Goal: Task Accomplishment & Management: Complete application form

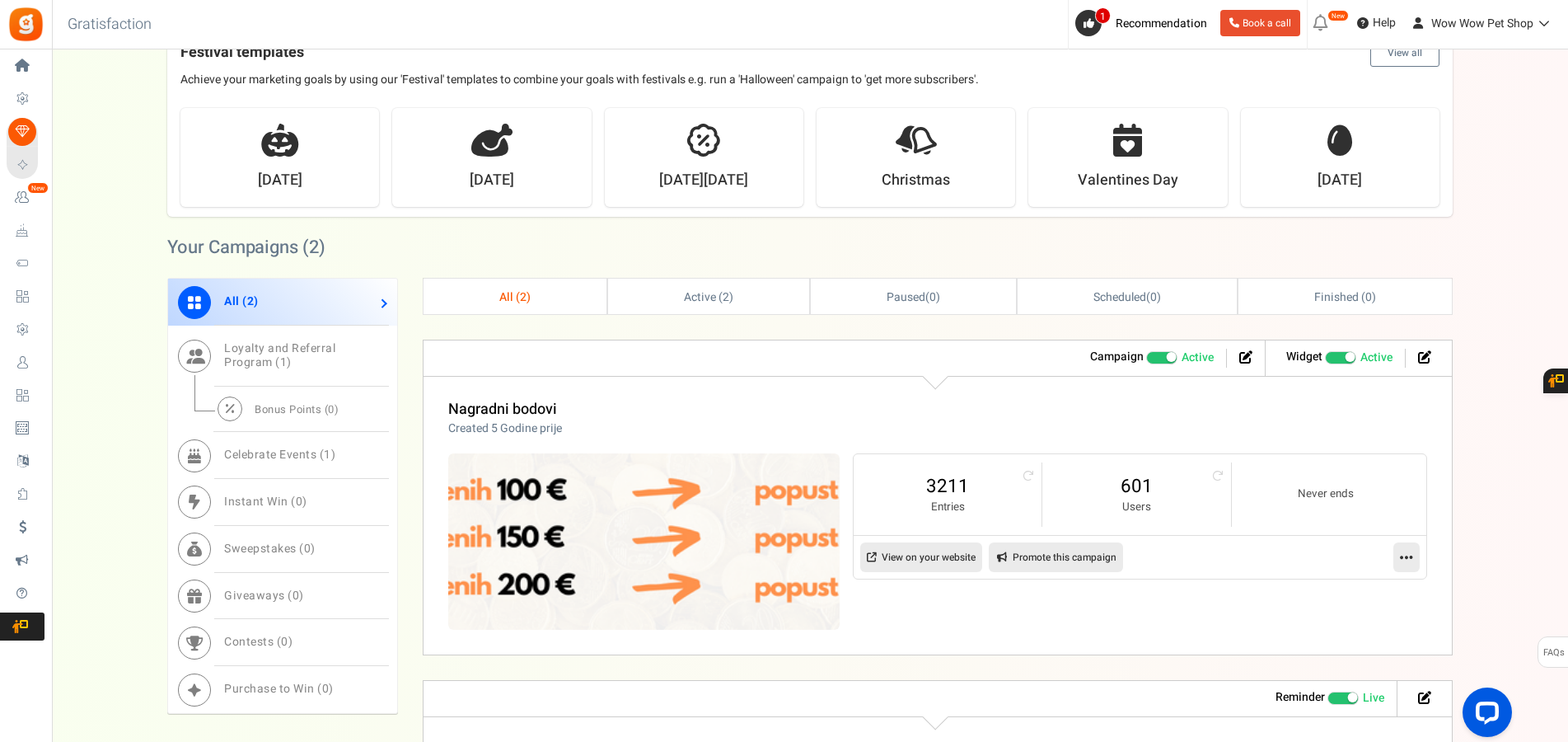
scroll to position [589, 0]
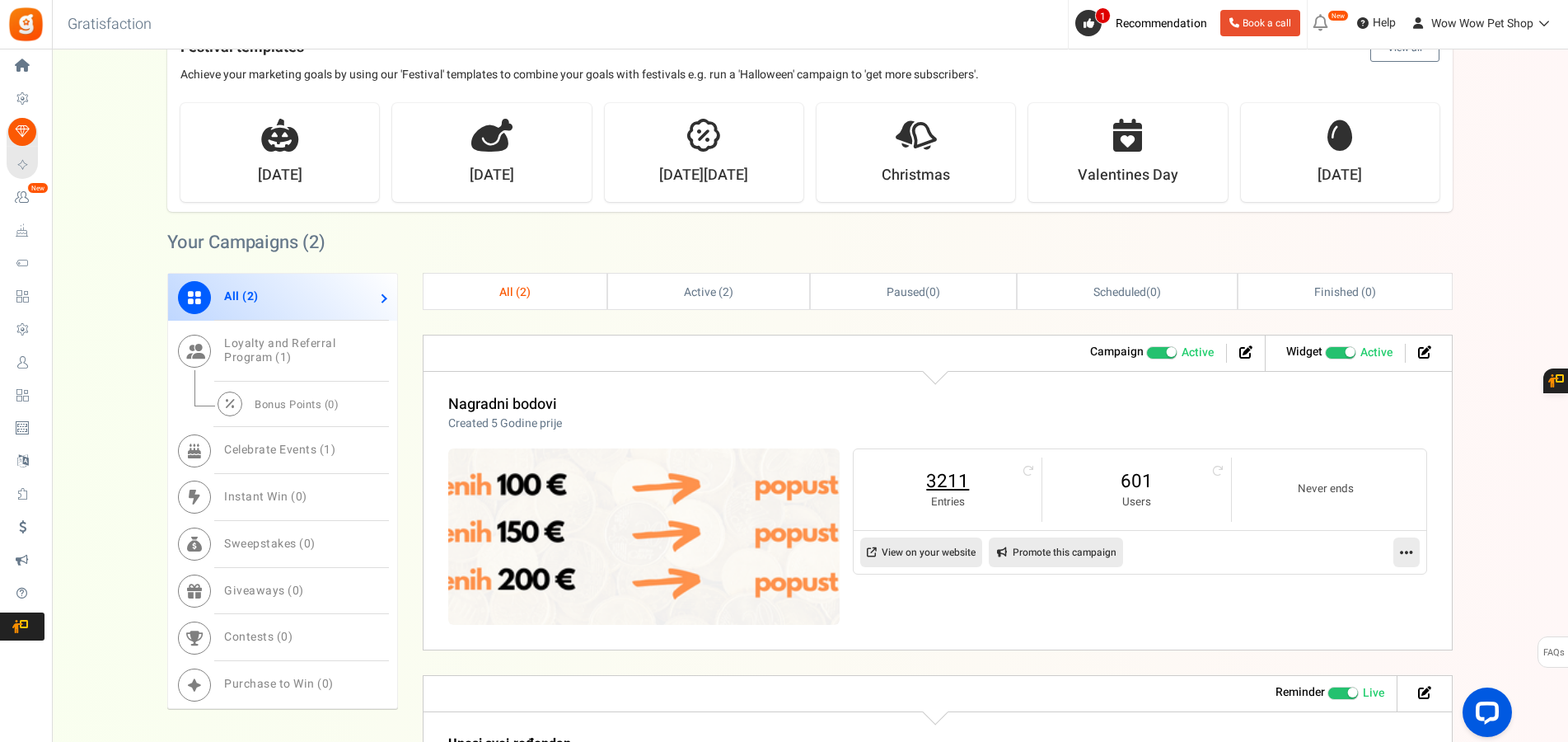
click at [936, 486] on link "3211" at bounding box center [947, 481] width 155 height 26
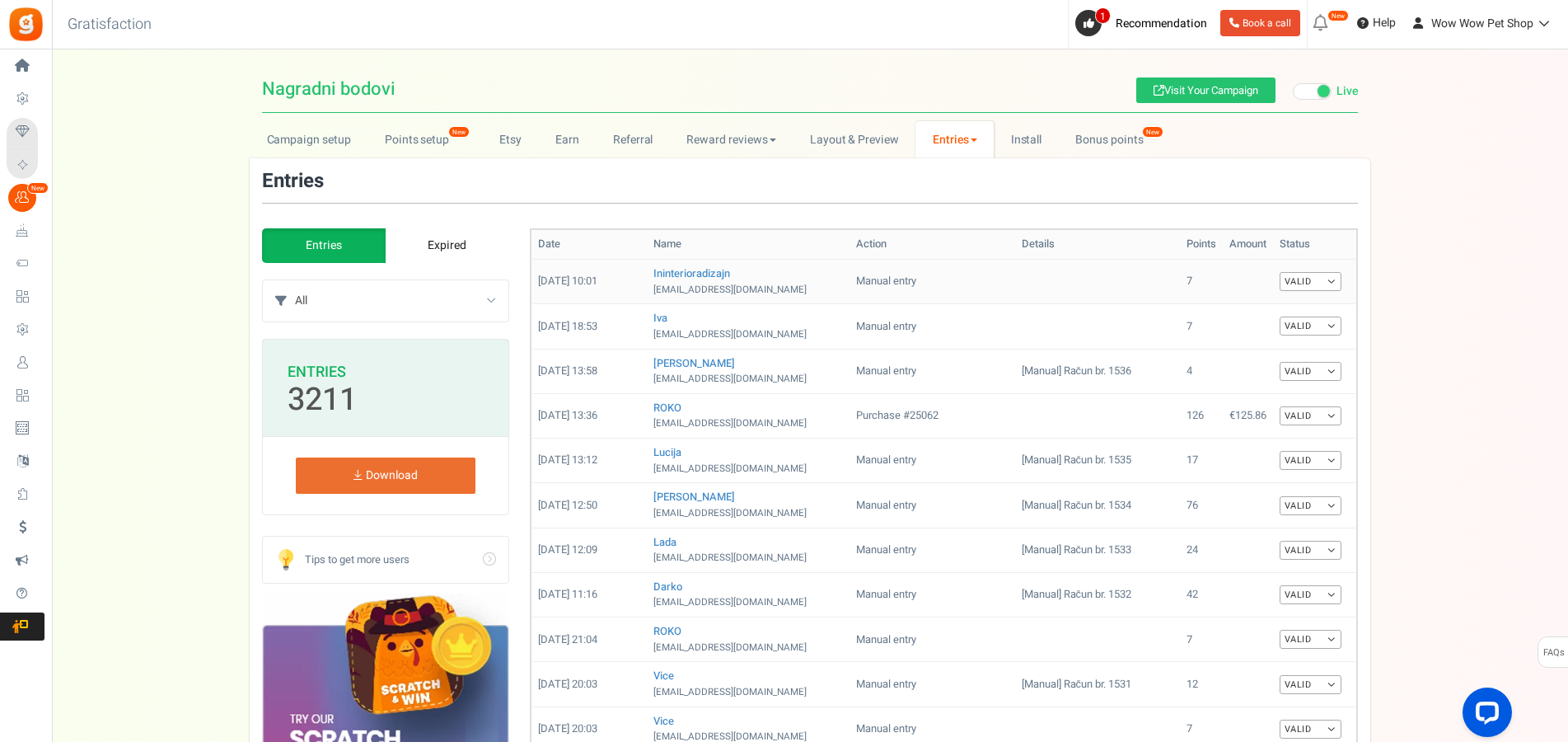
scroll to position [84, 0]
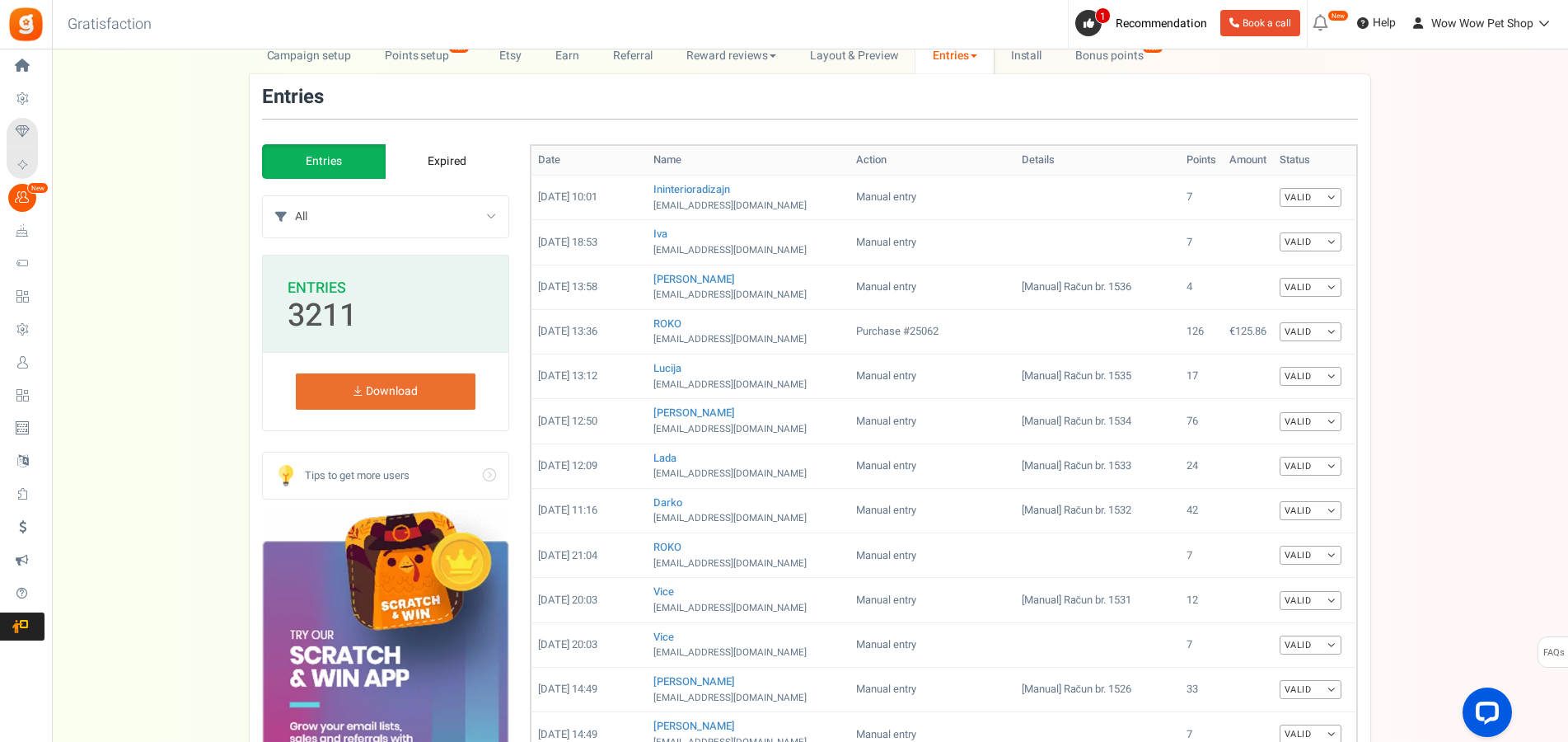
click at [295, 197] on select "All Manual entry Subscribe to our mailing list Pretplati se na našu listu promo…" at bounding box center [401, 217] width 213 height 42
select select "239632"
click option "Sudjeluj u našem poboljšanju" at bounding box center [0, 0] width 0 height 0
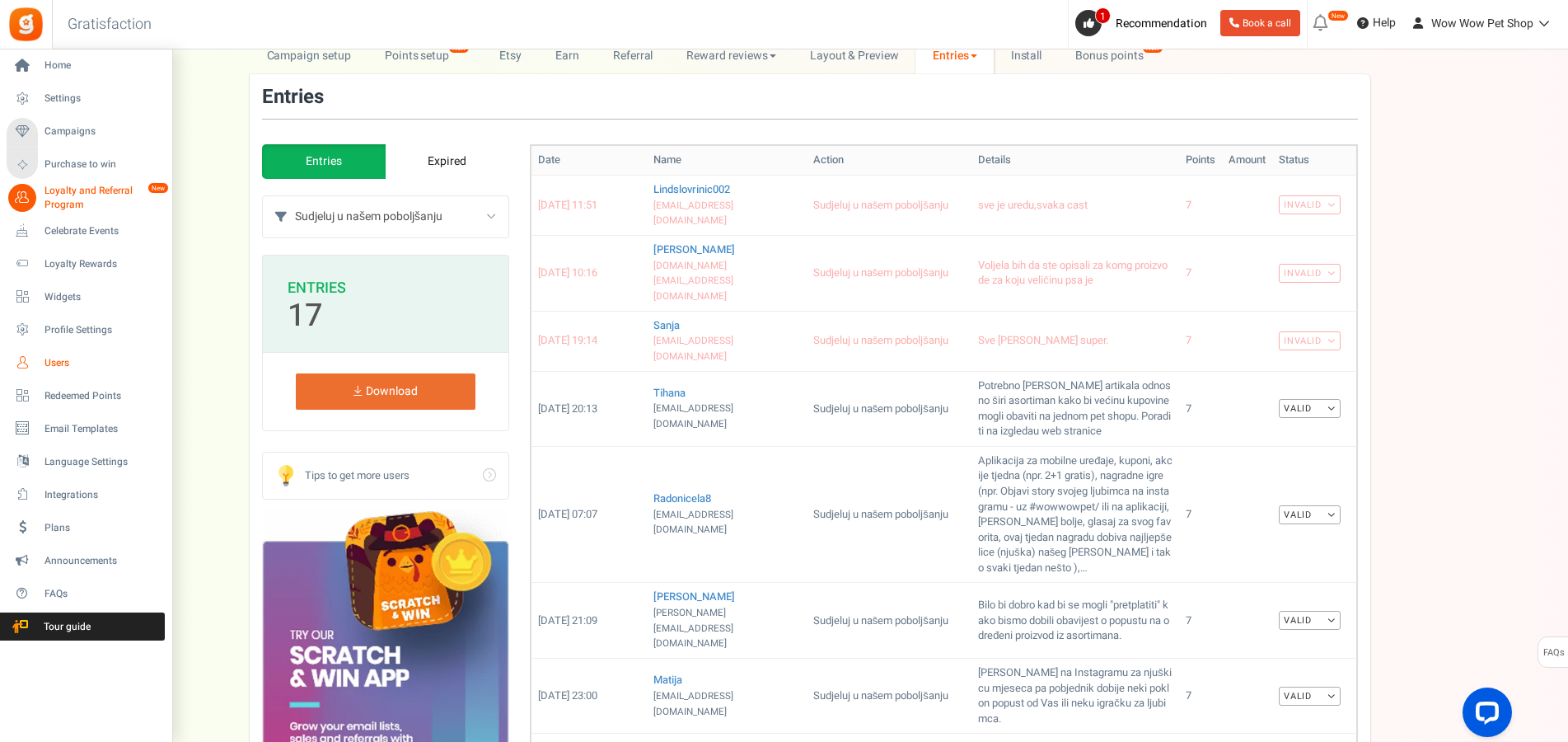
click at [52, 359] on span "Users" at bounding box center [102, 363] width 115 height 14
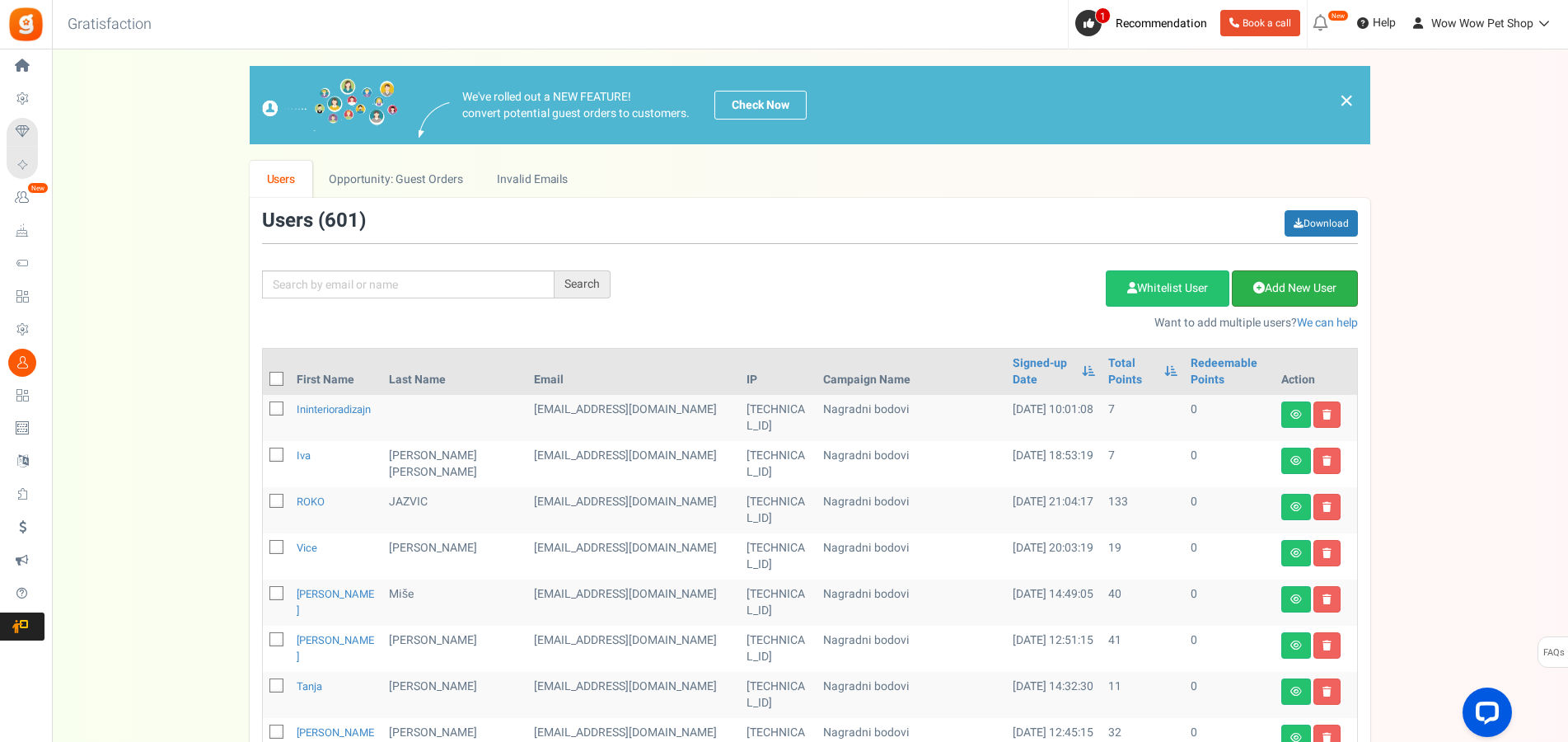
click at [1315, 288] on link "Add New User" at bounding box center [1295, 288] width 126 height 36
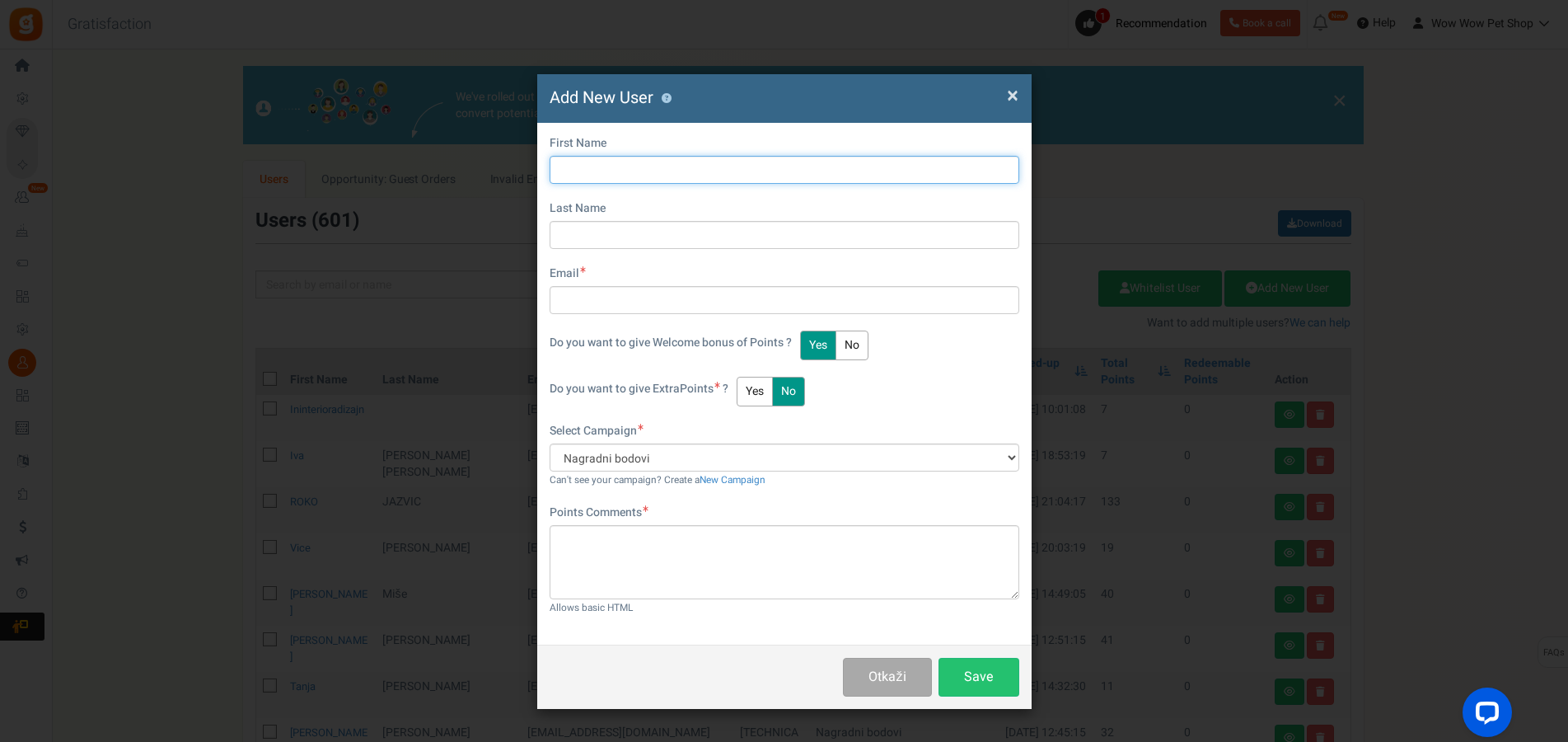
click at [741, 173] on input "text" at bounding box center [784, 169] width 470 height 28
type input "Noela"
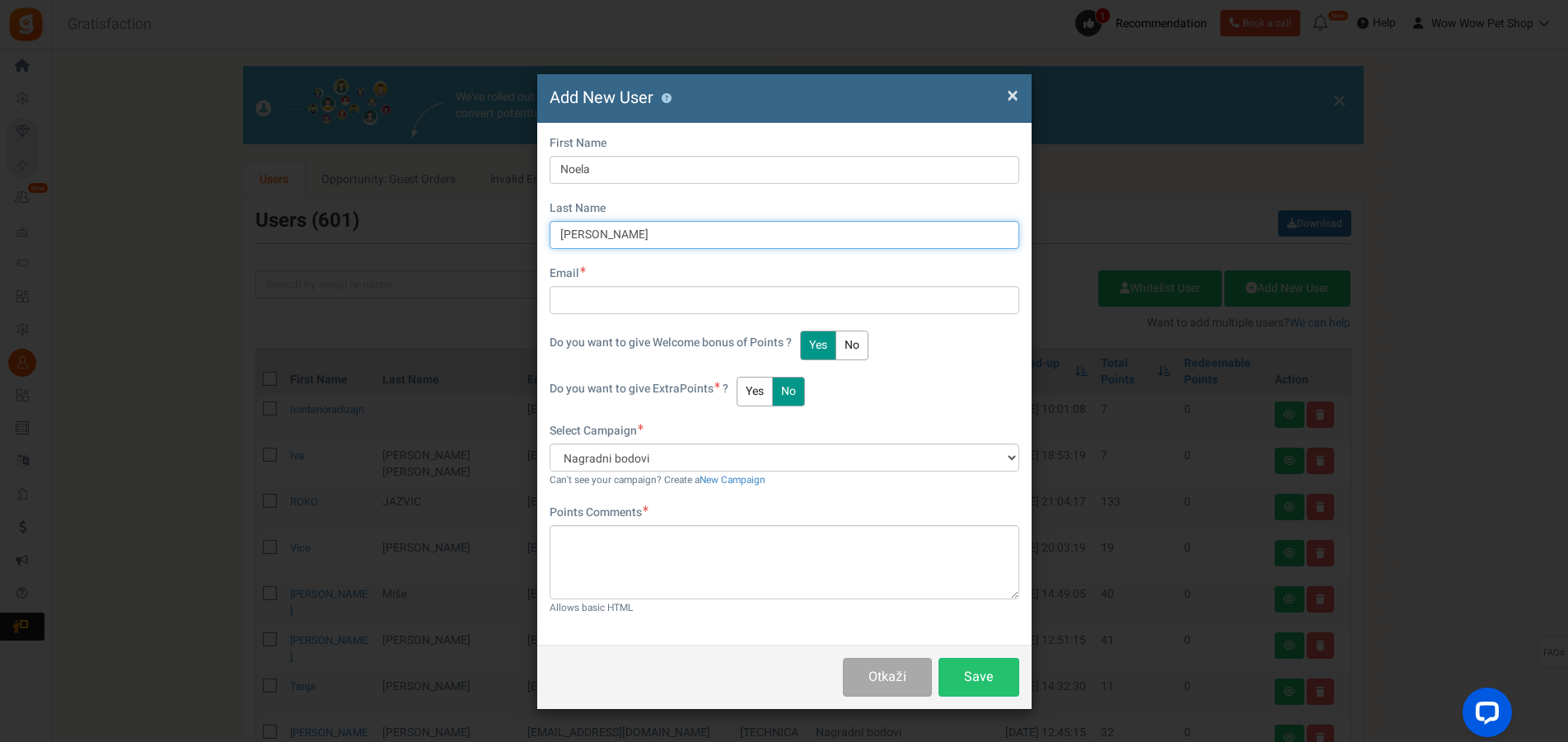
type input "[PERSON_NAME]"
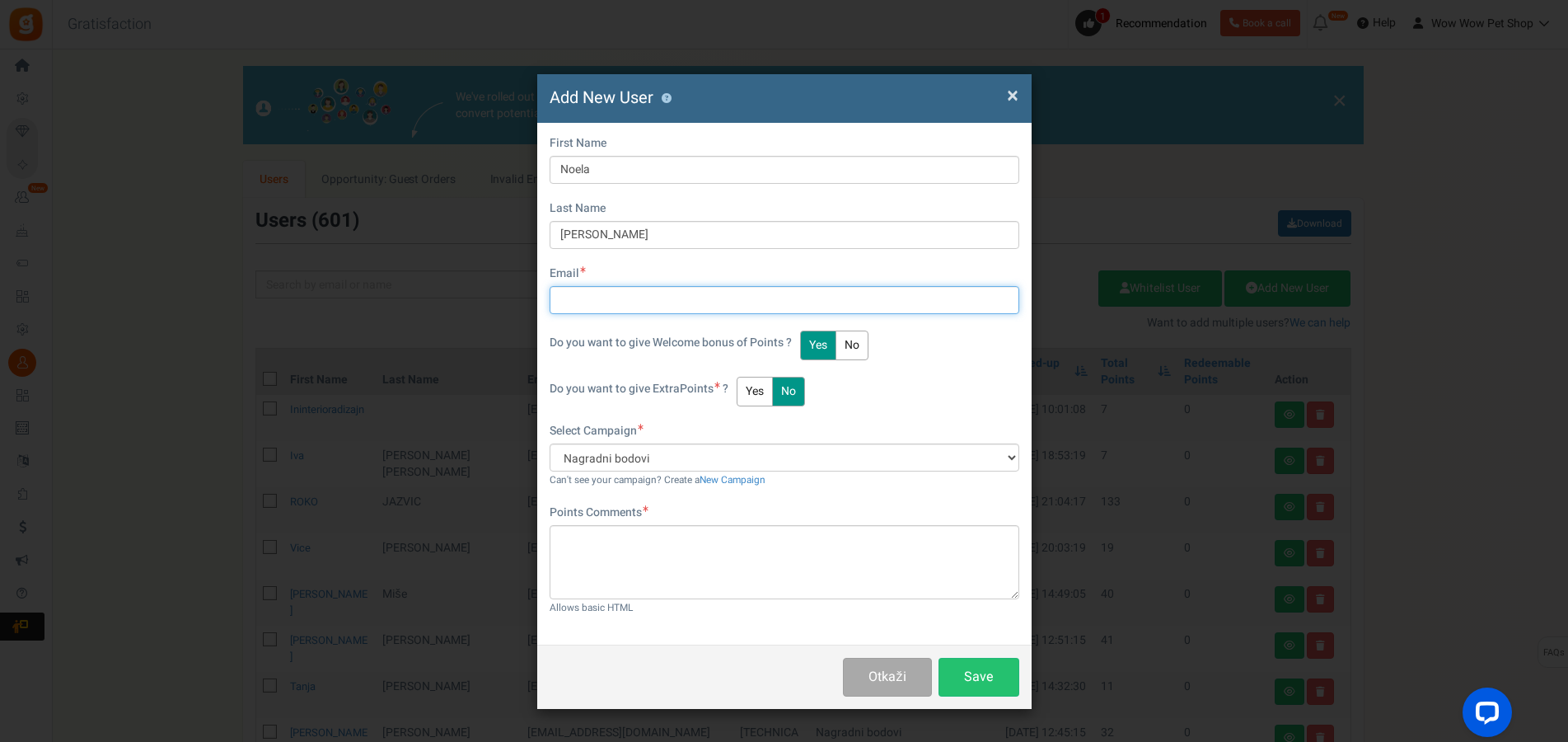
click at [654, 293] on input "text" at bounding box center [784, 300] width 470 height 28
type input "[EMAIL_ADDRESS][DOMAIN_NAME]"
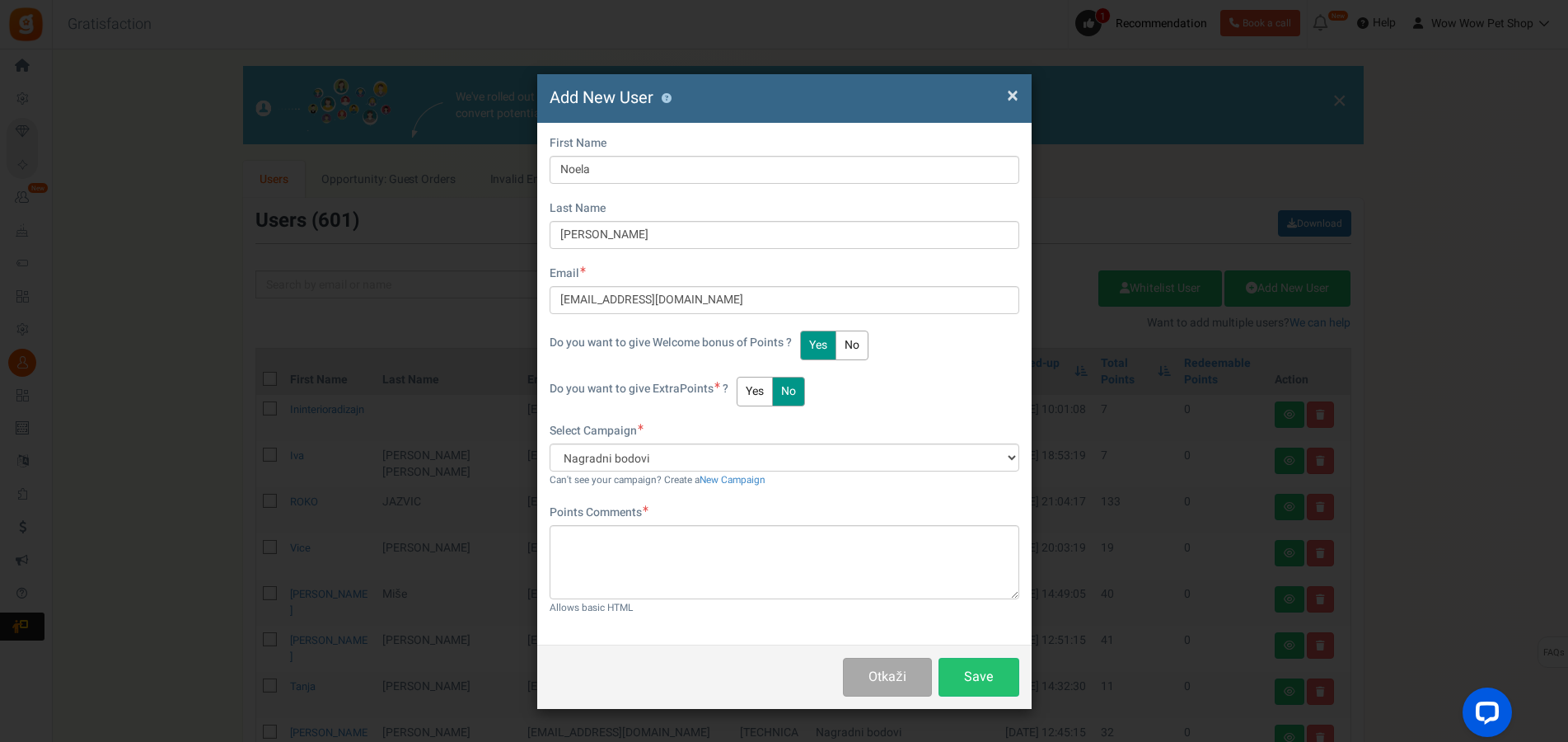
click at [768, 394] on button "Yes" at bounding box center [754, 391] width 36 height 30
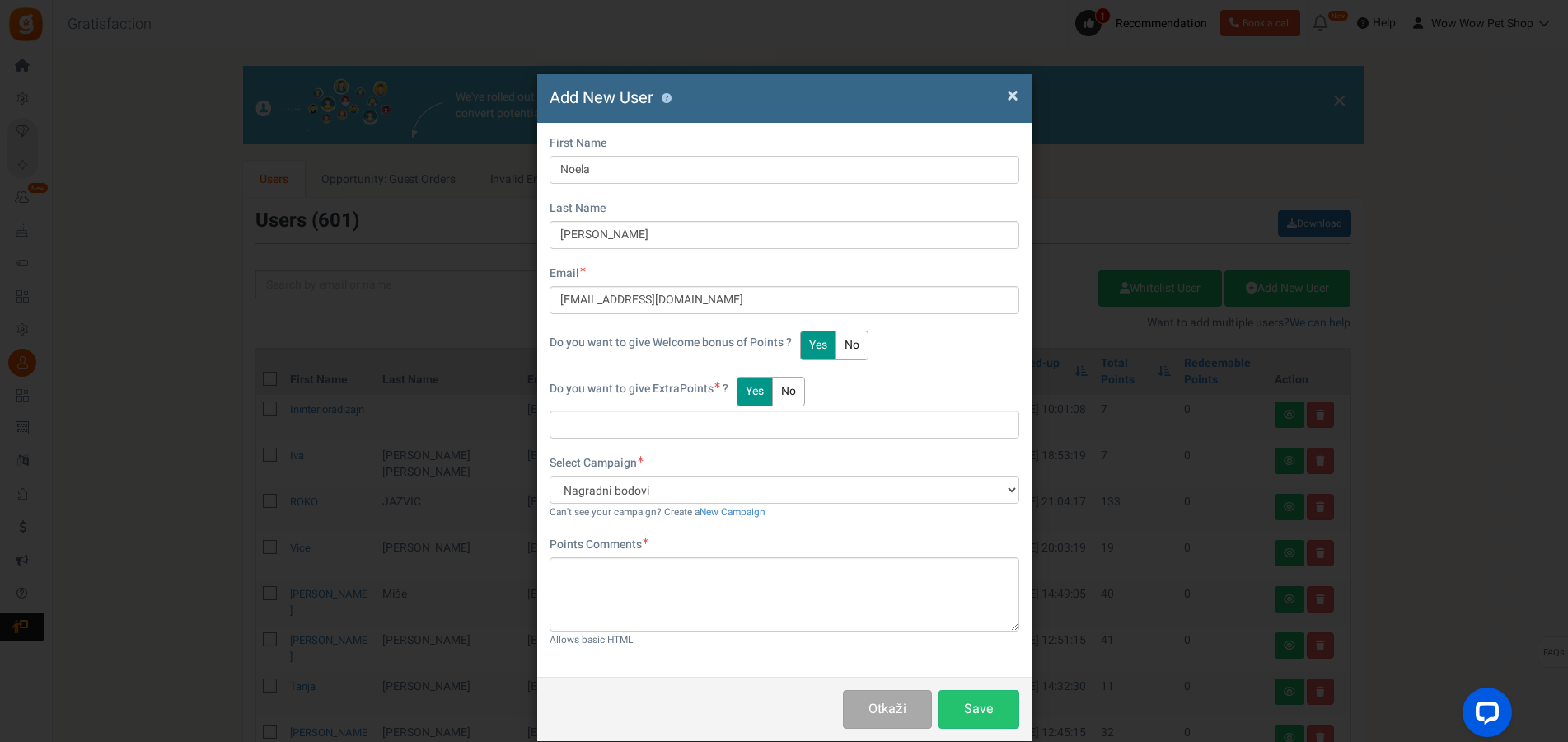
click at [765, 426] on input "text" at bounding box center [784, 424] width 470 height 28
type input "69"
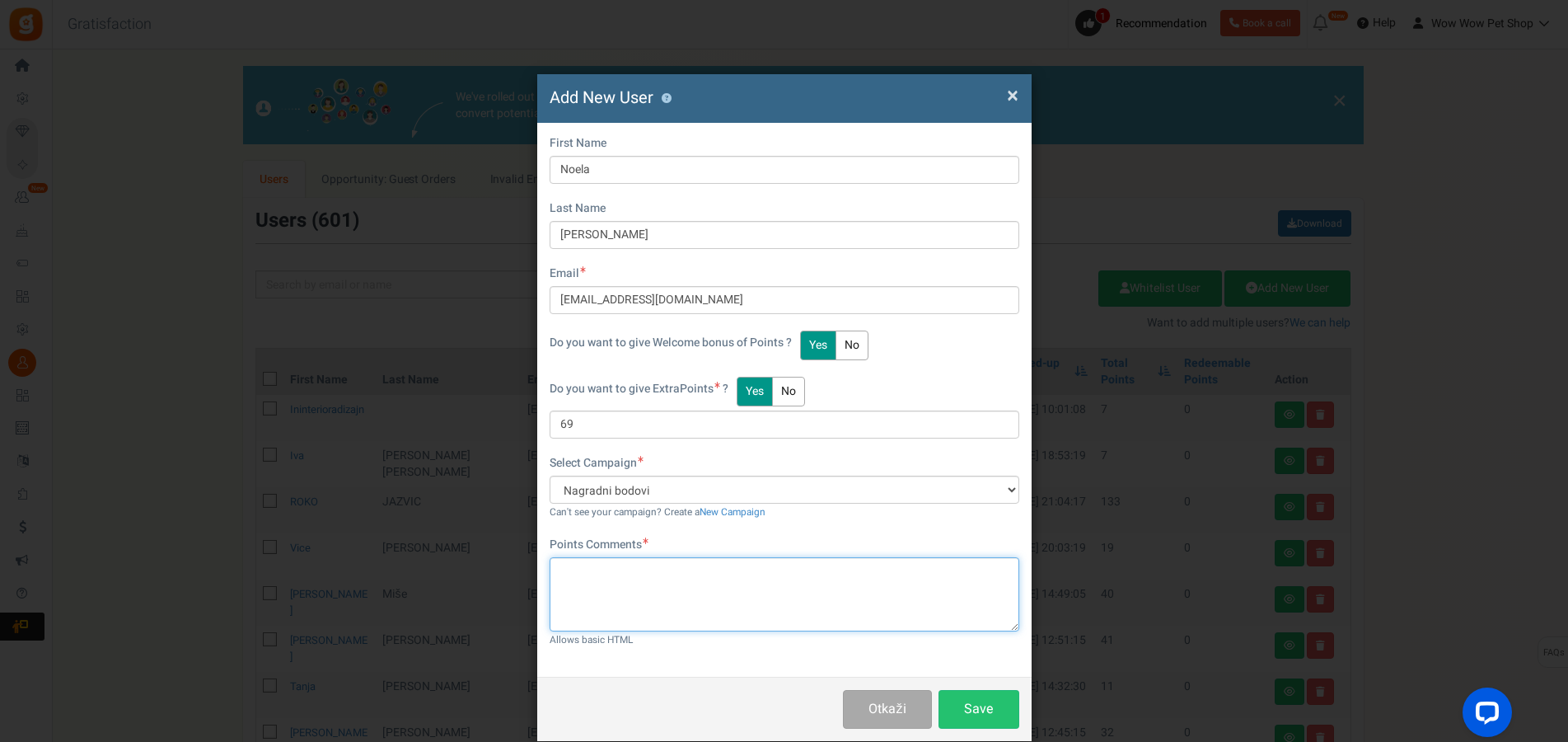
click at [723, 595] on textarea at bounding box center [784, 595] width 470 height 75
type textarea "Računi br. 1538 i 1539"
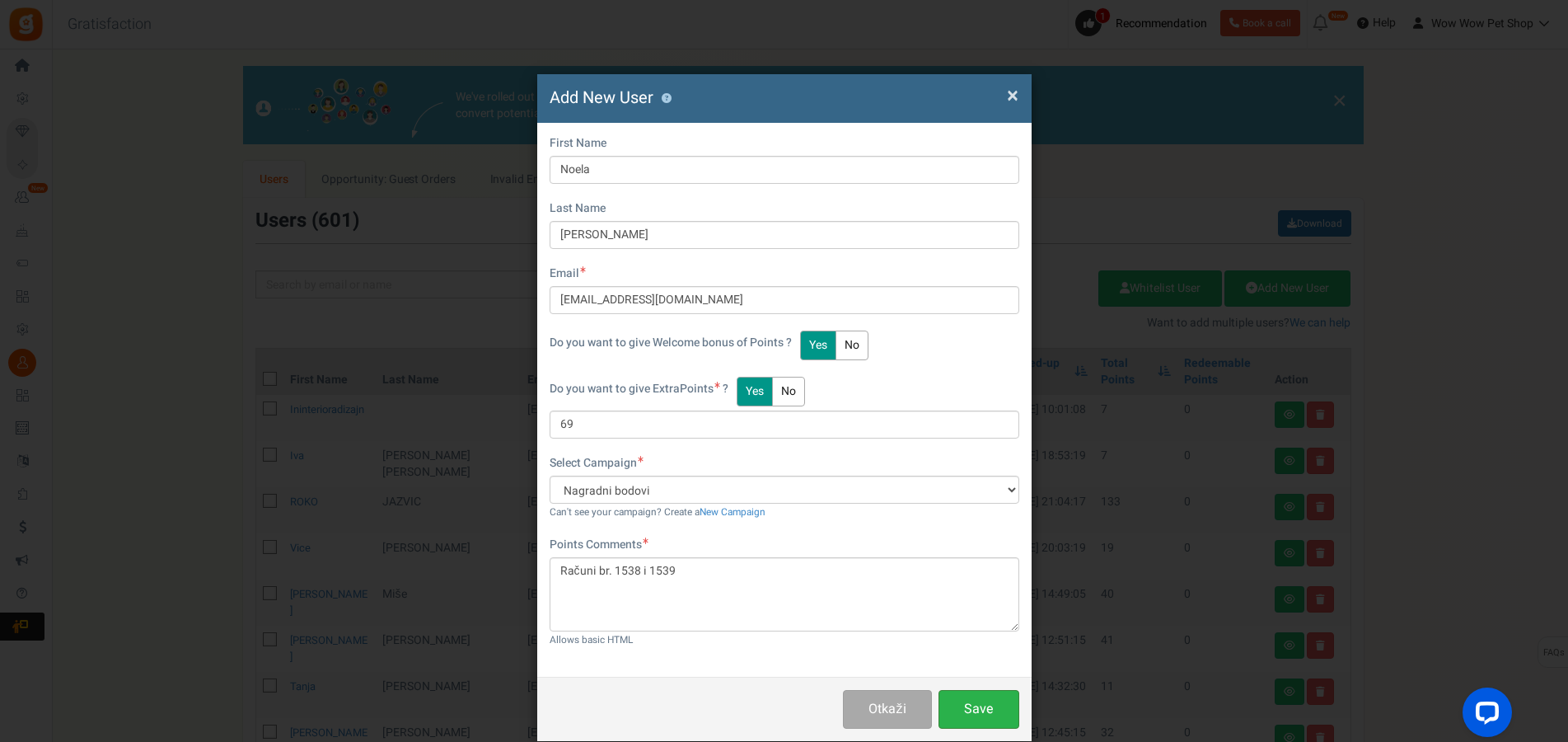
click at [996, 699] on button "Save" at bounding box center [978, 710] width 80 height 39
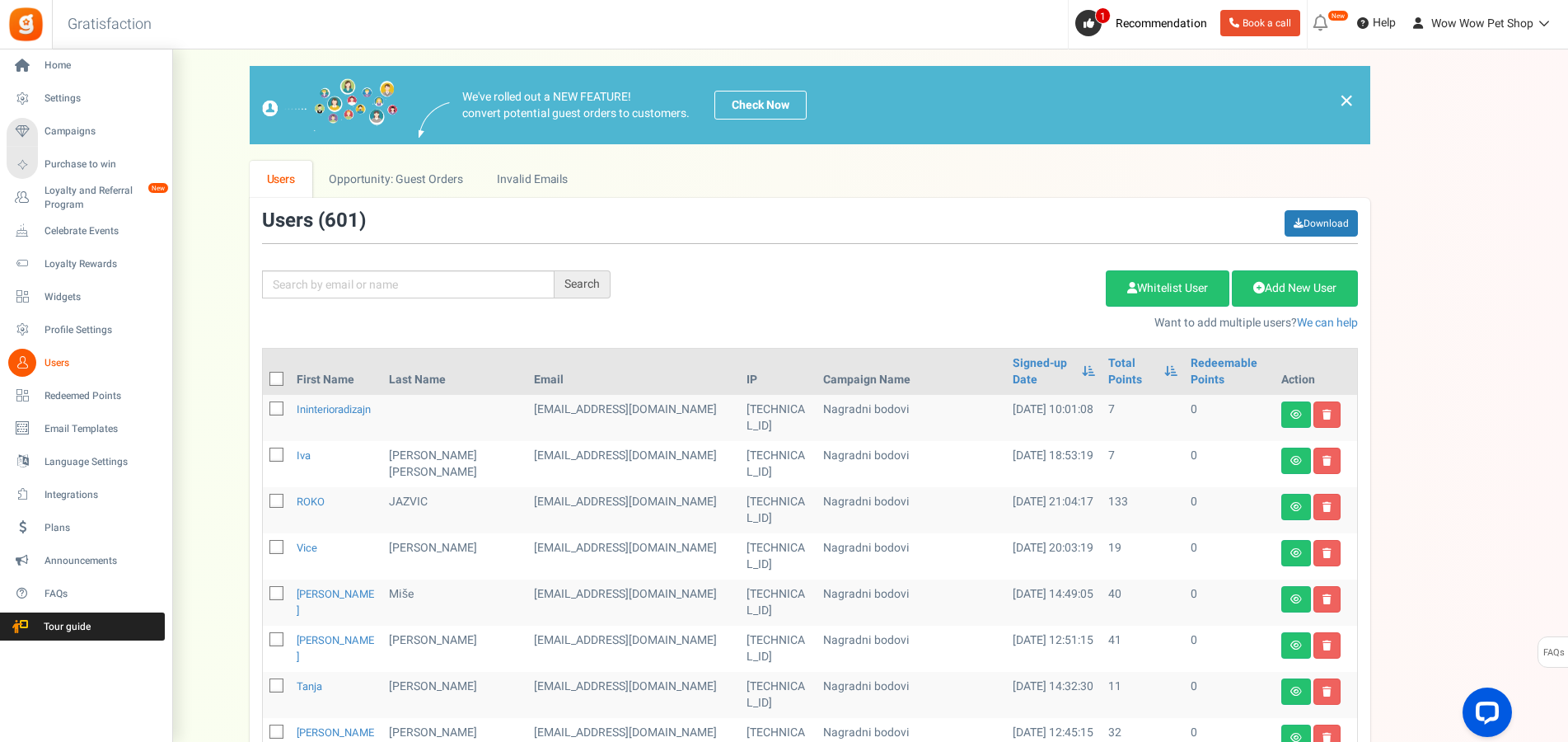
click at [48, 366] on span "Users" at bounding box center [102, 363] width 115 height 14
